Goal: Task Accomplishment & Management: Complete application form

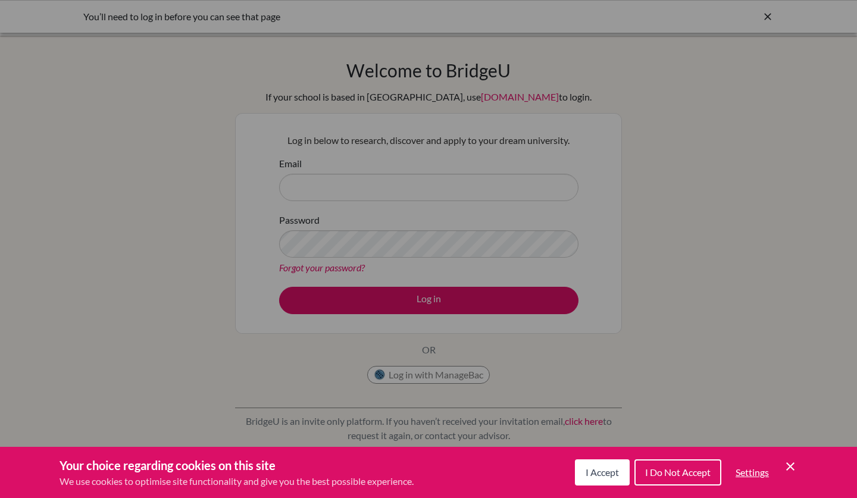
click at [788, 464] on icon "Save and close" at bounding box center [790, 467] width 8 height 8
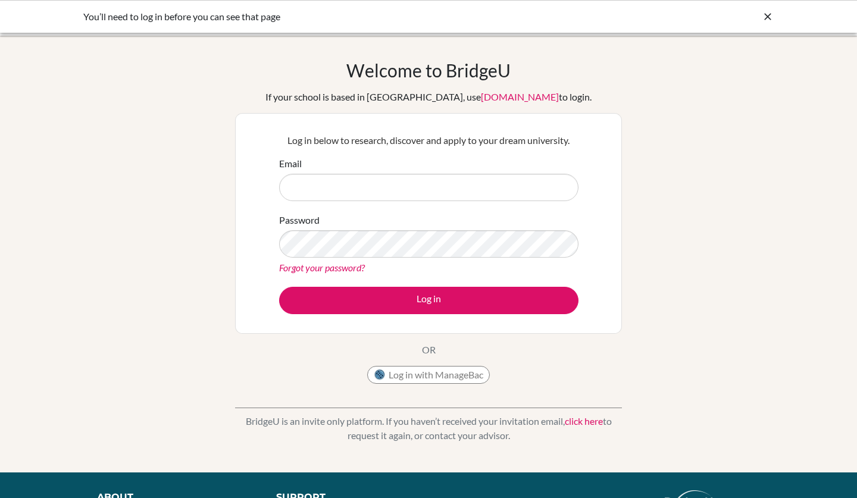
click at [423, 377] on button "Log in with ManageBac" at bounding box center [428, 375] width 123 height 18
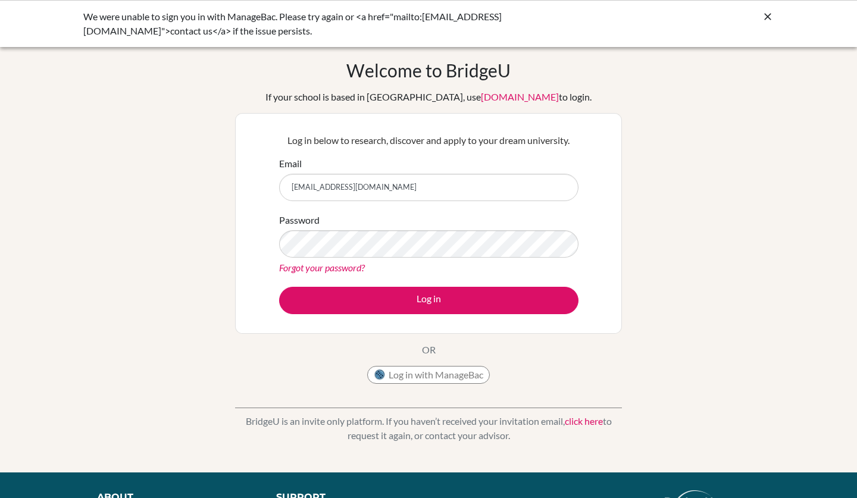
type input "[EMAIL_ADDRESS][DOMAIN_NAME]"
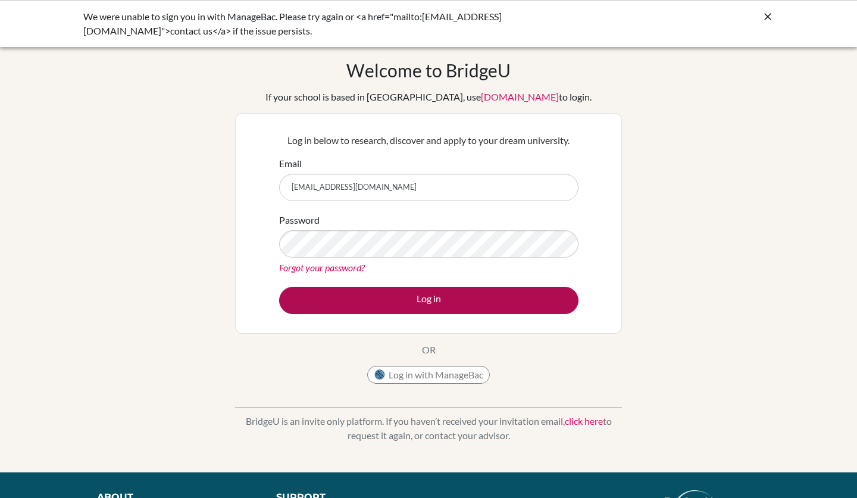
click at [388, 291] on button "Log in" at bounding box center [428, 300] width 299 height 27
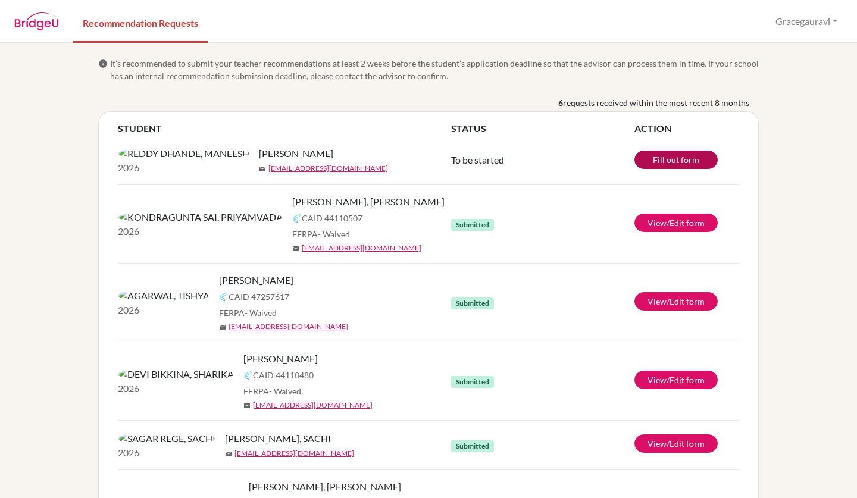
click at [661, 166] on link "Fill out form" at bounding box center [676, 160] width 83 height 18
